Goal: Navigation & Orientation: Understand site structure

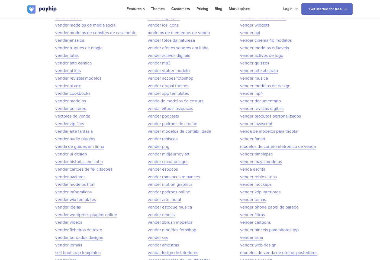
scroll to position [3232, 0]
click at [29, 9] on img at bounding box center [42, 9] width 30 height 8
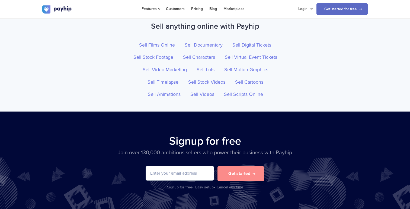
scroll to position [1860, 0]
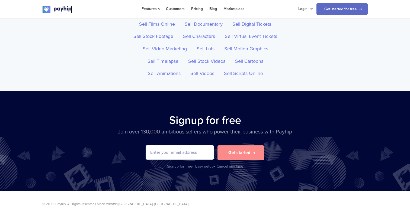
click at [66, 10] on img at bounding box center [57, 9] width 30 height 8
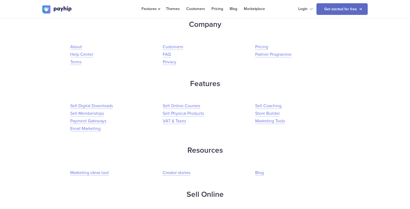
scroll to position [77, 0]
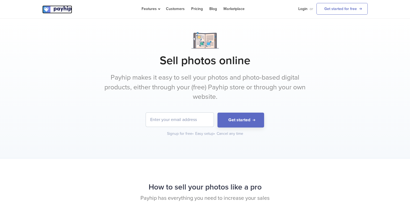
click at [55, 11] on img at bounding box center [57, 9] width 30 height 8
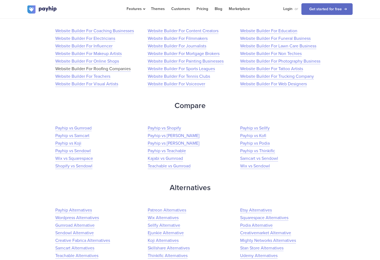
scroll to position [970, 0]
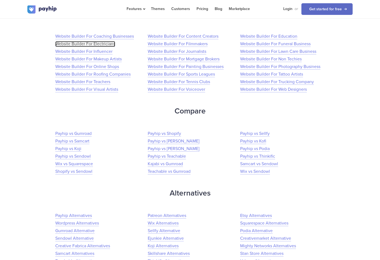
click at [98, 43] on link "Website Builder For Electricians" at bounding box center [85, 44] width 60 height 6
